Goal: Task Accomplishment & Management: Use online tool/utility

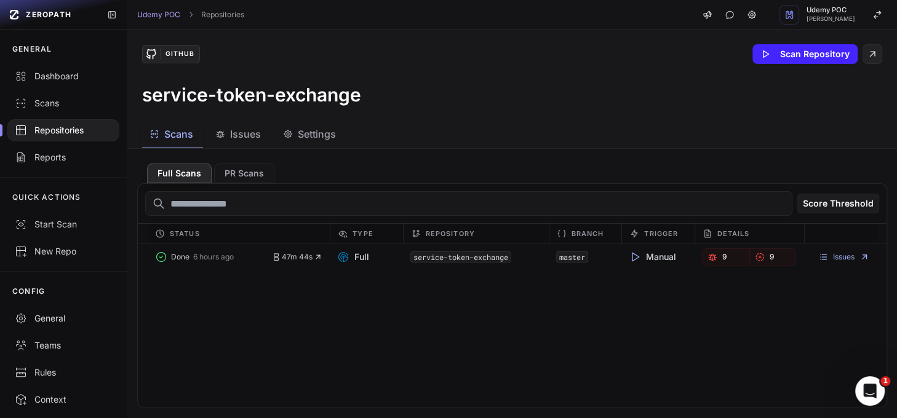
click at [247, 135] on span "Issues" at bounding box center [245, 134] width 31 height 15
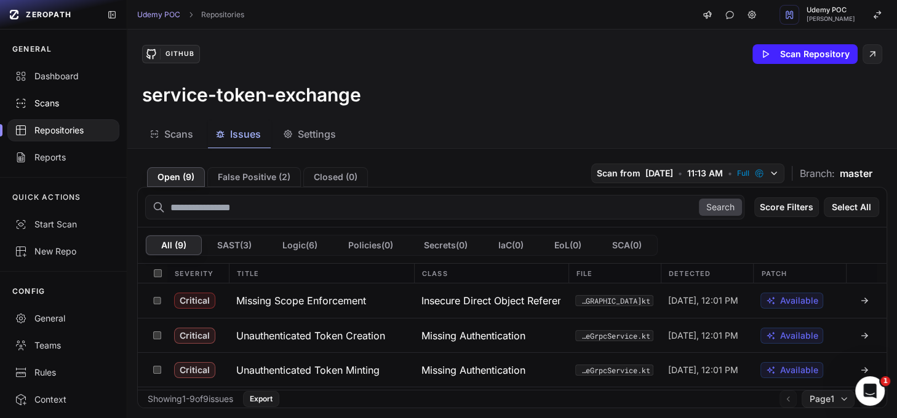
click at [49, 105] on div "Scans" at bounding box center [63, 103] width 97 height 12
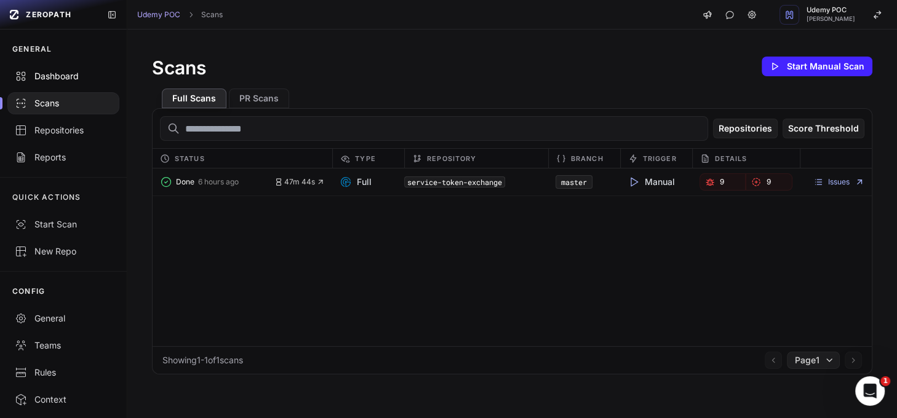
click at [51, 74] on div "Dashboard" at bounding box center [63, 76] width 97 height 12
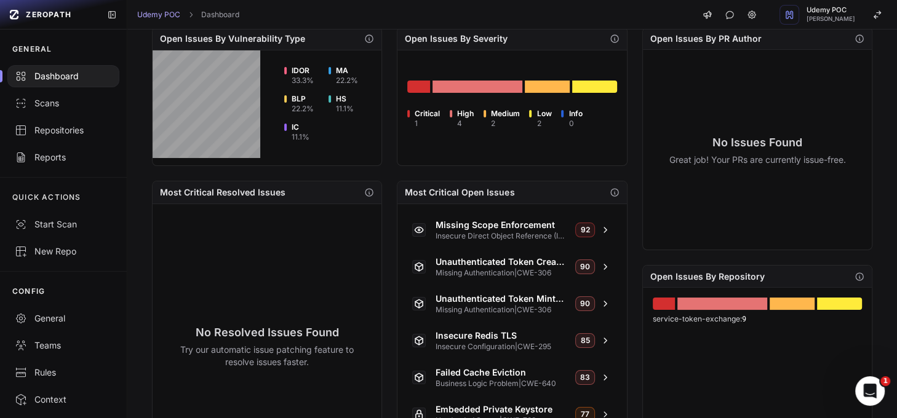
scroll to position [405, 0]
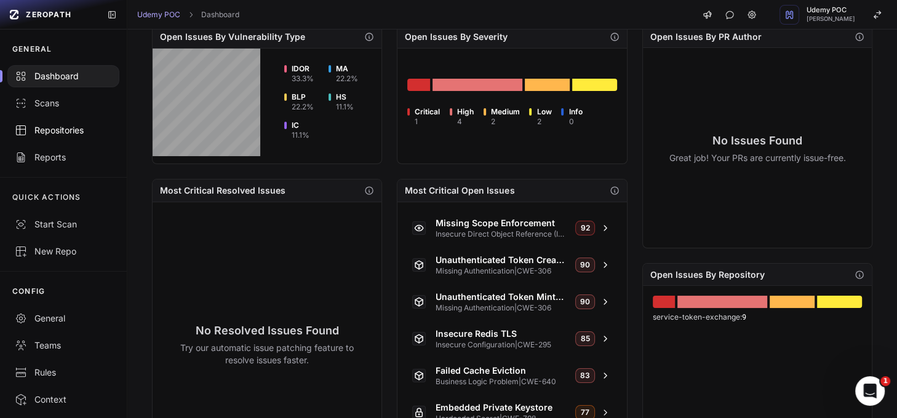
click at [55, 134] on div "Repositories" at bounding box center [63, 130] width 97 height 12
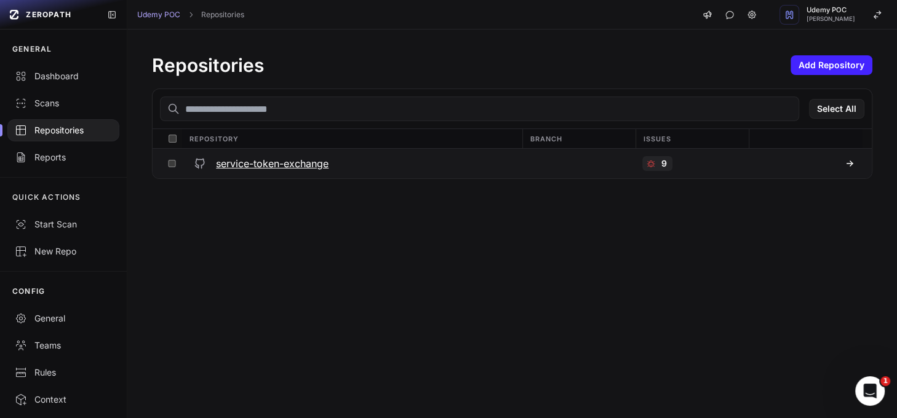
click at [267, 167] on h3 "service-token-exchange" at bounding box center [272, 163] width 113 height 15
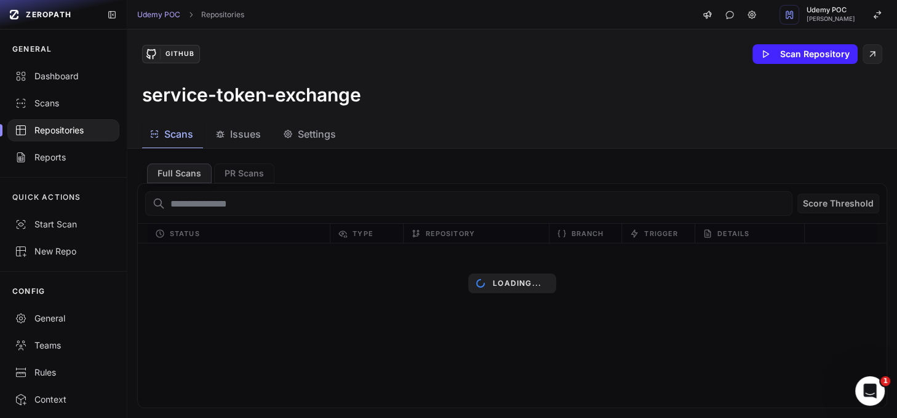
click at [253, 132] on span "Issues" at bounding box center [245, 134] width 31 height 15
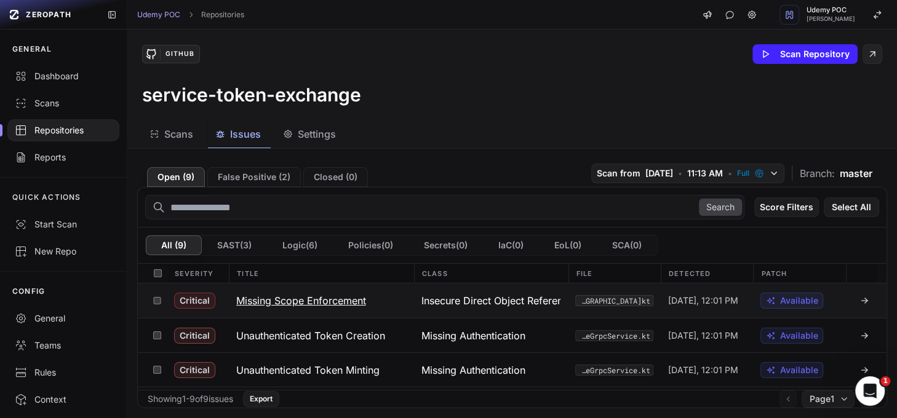
click at [294, 290] on button "Missing Scope Enforcement" at bounding box center [321, 301] width 185 height 34
click at [316, 300] on h3 "Missing Scope Enforcement" at bounding box center [301, 300] width 130 height 15
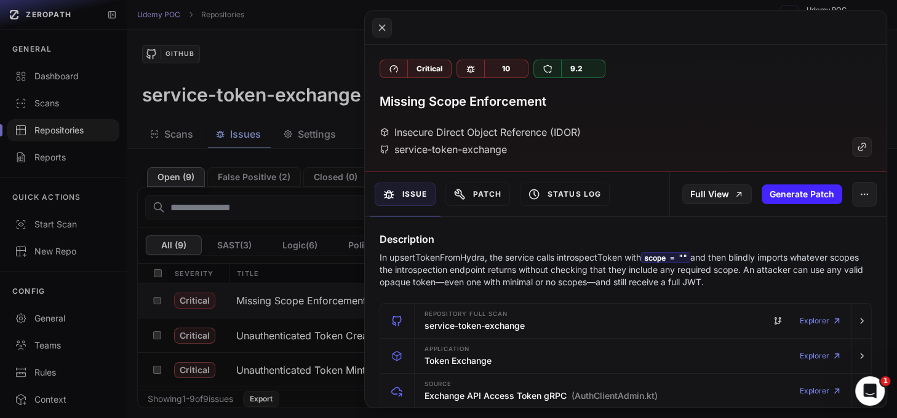
click at [306, 111] on button at bounding box center [448, 209] width 897 height 418
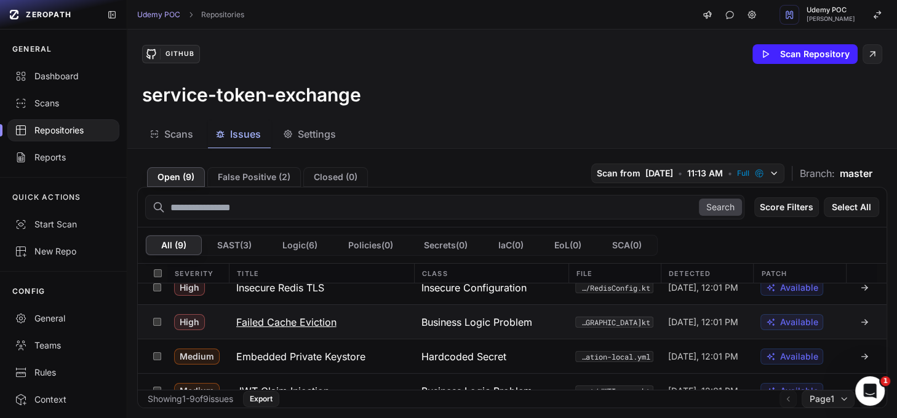
scroll to position [103, 0]
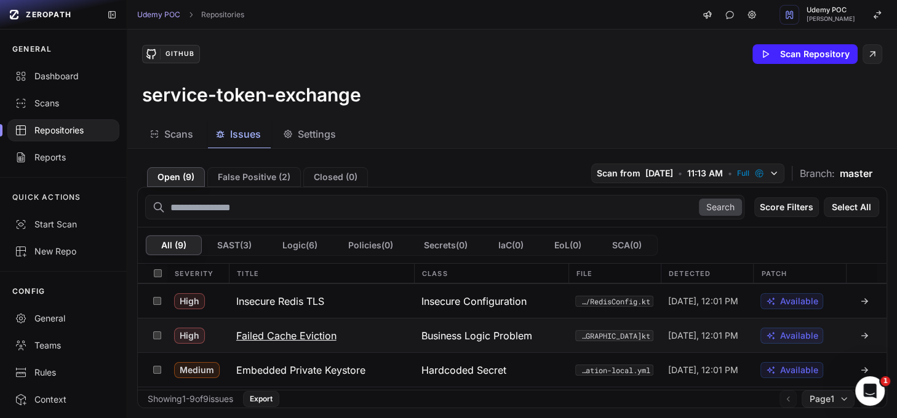
click at [295, 332] on h3 "Failed Cache Eviction" at bounding box center [286, 336] width 100 height 15
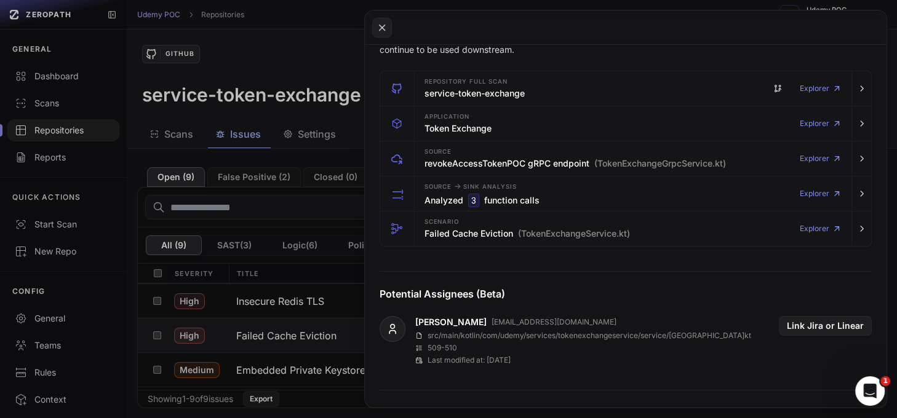
scroll to position [236, 0]
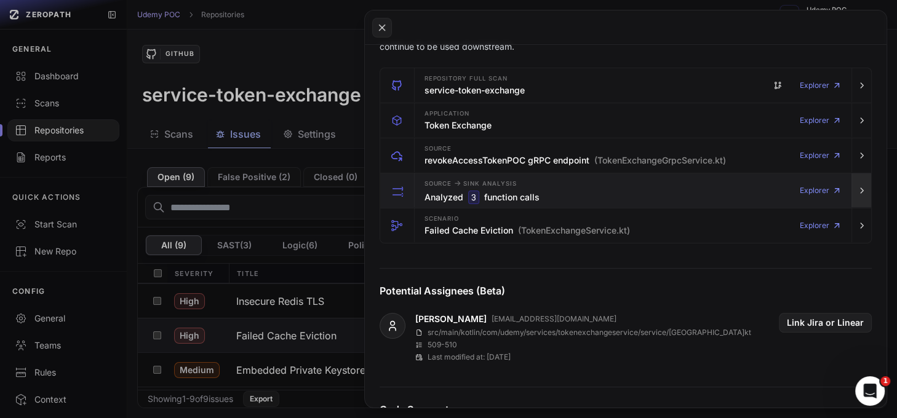
click at [861, 188] on icon "button" at bounding box center [862, 190] width 2 height 5
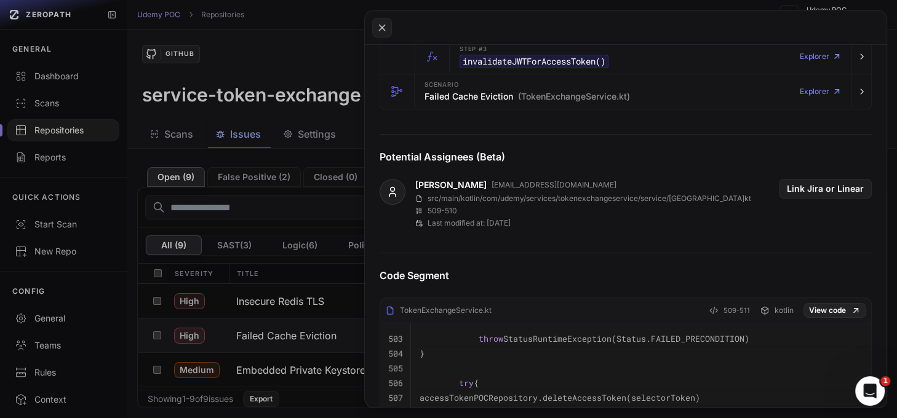
scroll to position [474, 0]
